Goal: Navigation & Orientation: Find specific page/section

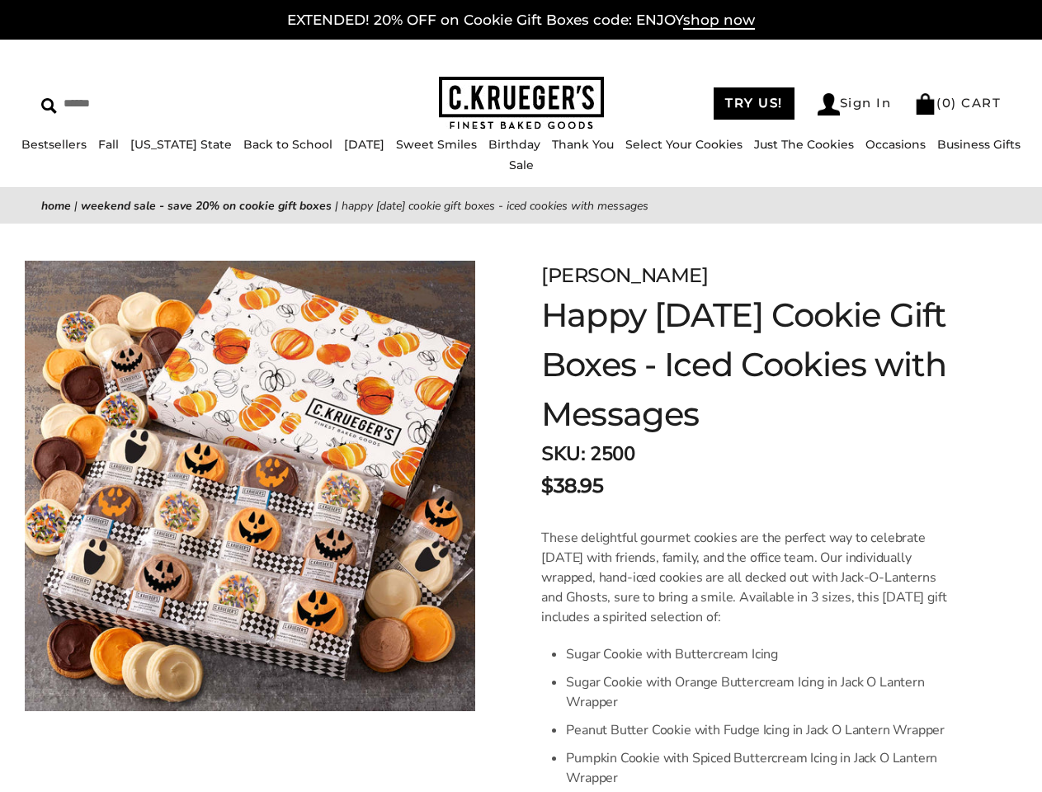
click at [866, 152] on link "Occasions" at bounding box center [896, 144] width 60 height 15
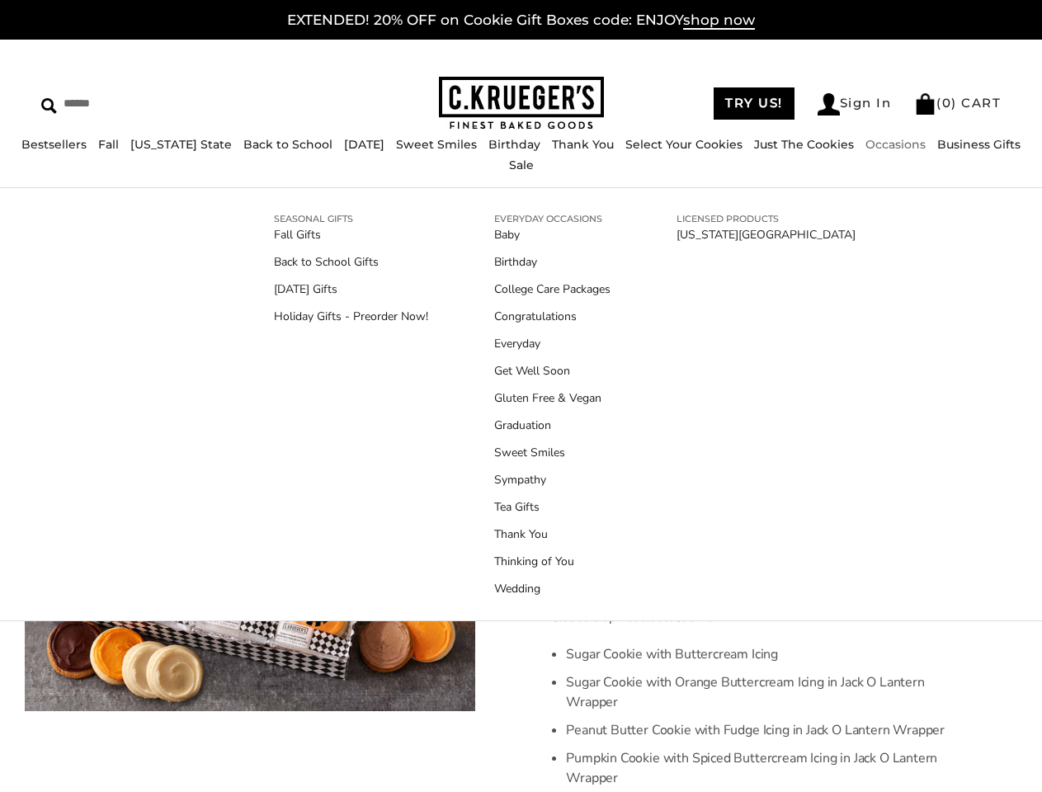
click at [521, 508] on ul "Baby Birthday College Care Packages Congratulations Everyday Get Well Soon Glut…" at bounding box center [552, 411] width 116 height 371
